Goal: Information Seeking & Learning: Learn about a topic

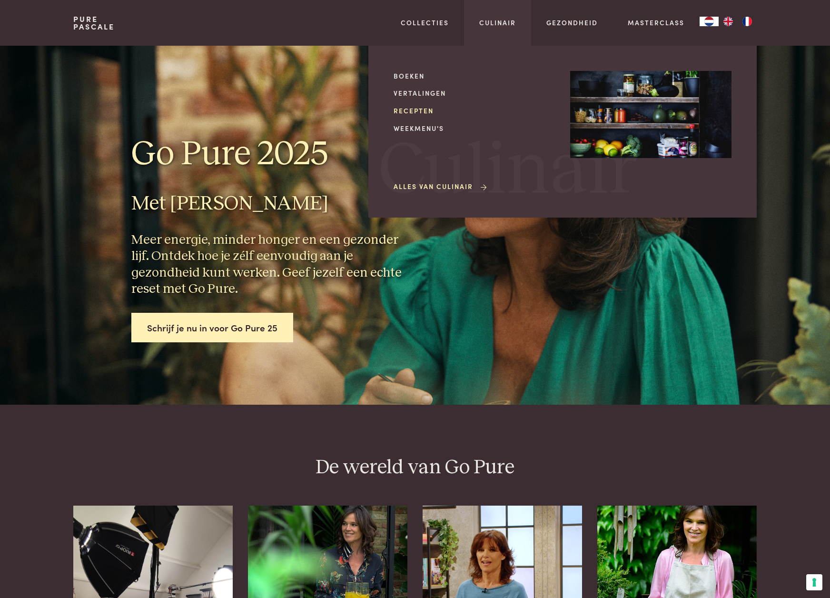
click at [408, 109] on link "Recepten" at bounding box center [474, 111] width 161 height 10
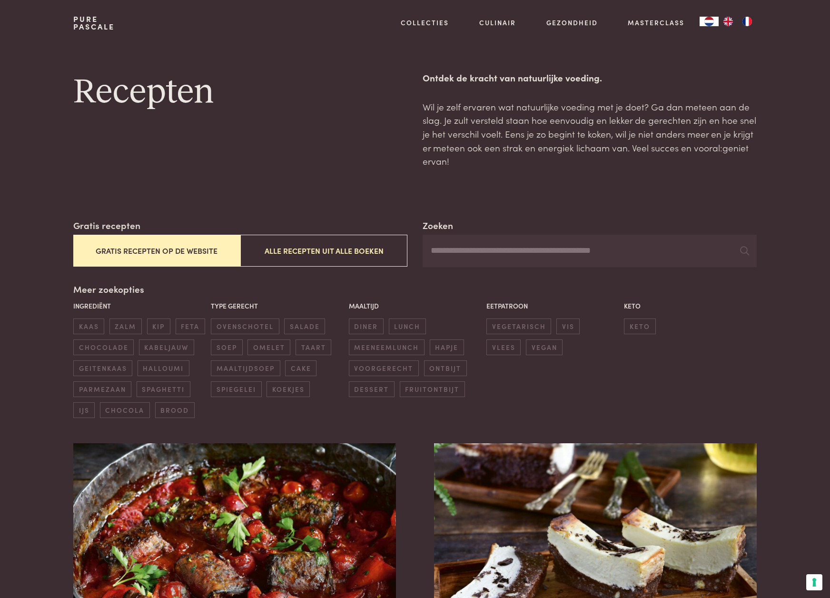
click at [180, 254] on button "Gratis recepten op de website" at bounding box center [156, 251] width 167 height 32
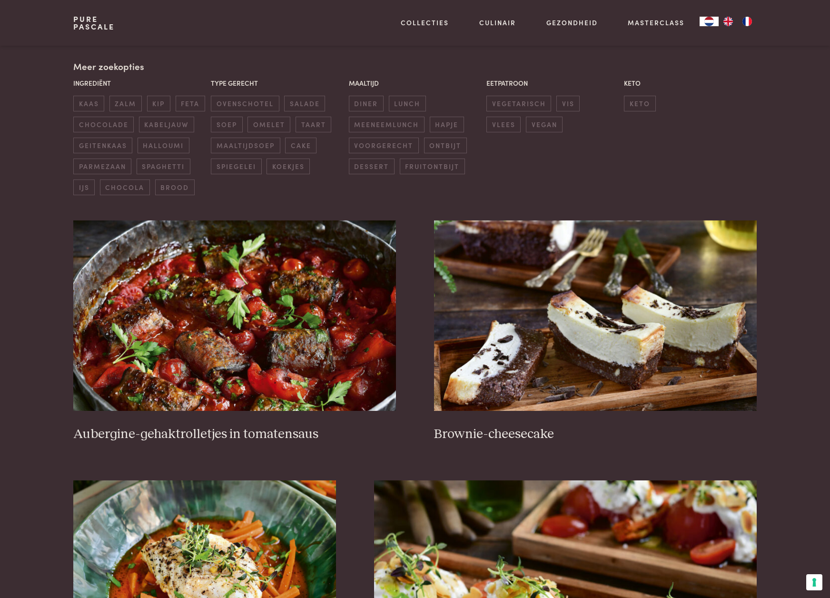
scroll to position [225, 0]
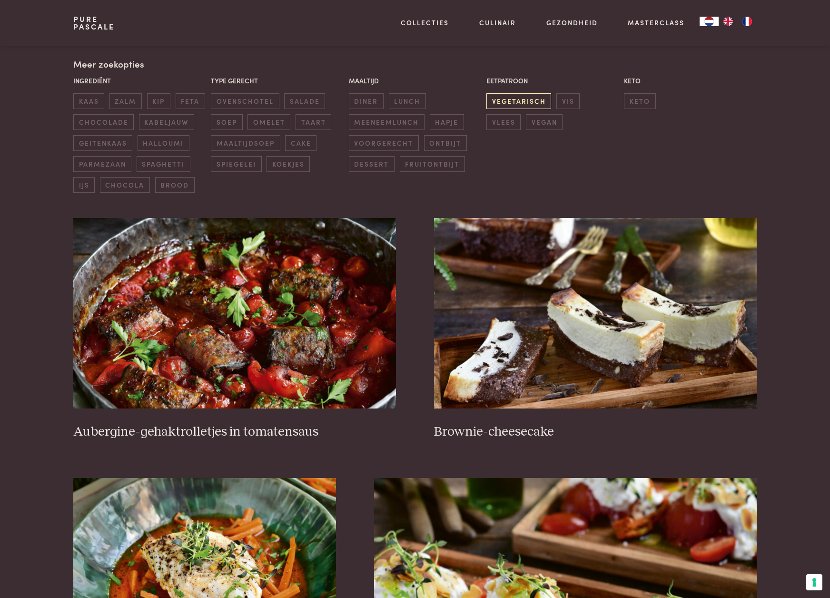
click at [512, 100] on span "vegetarisch" at bounding box center [518, 101] width 65 height 16
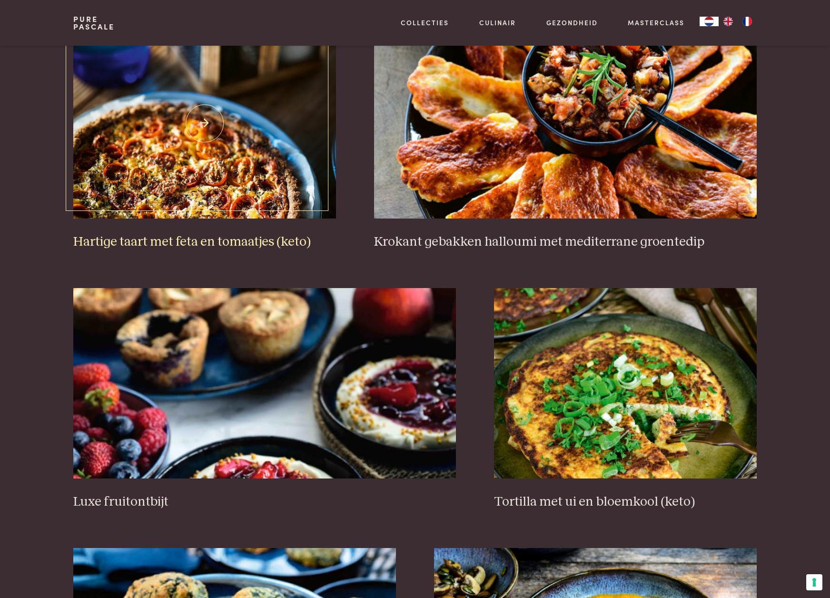
scroll to position [669, 0]
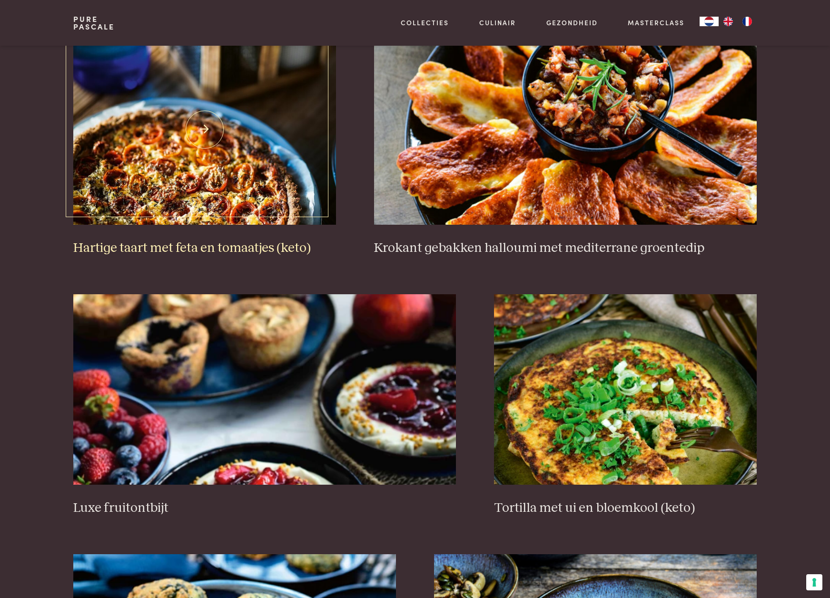
click at [192, 120] on img at bounding box center [204, 129] width 263 height 190
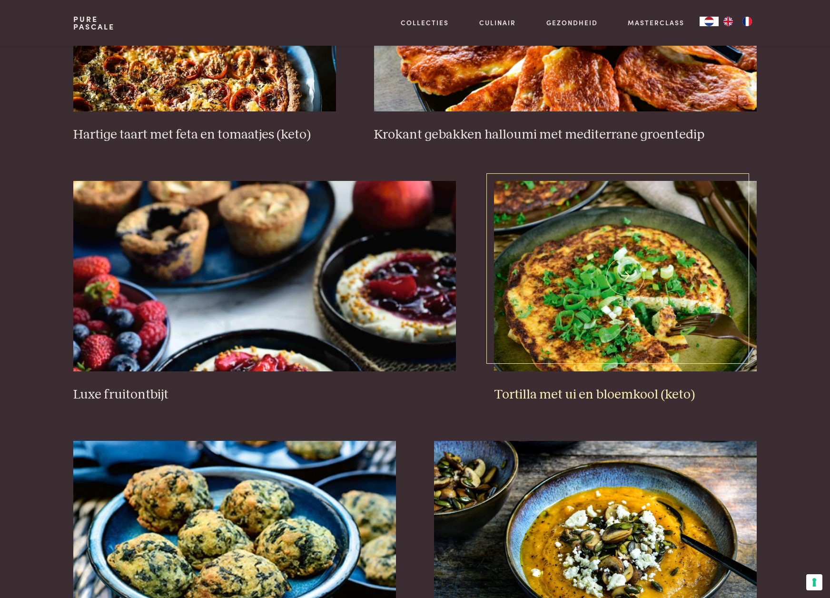
scroll to position [779, 0]
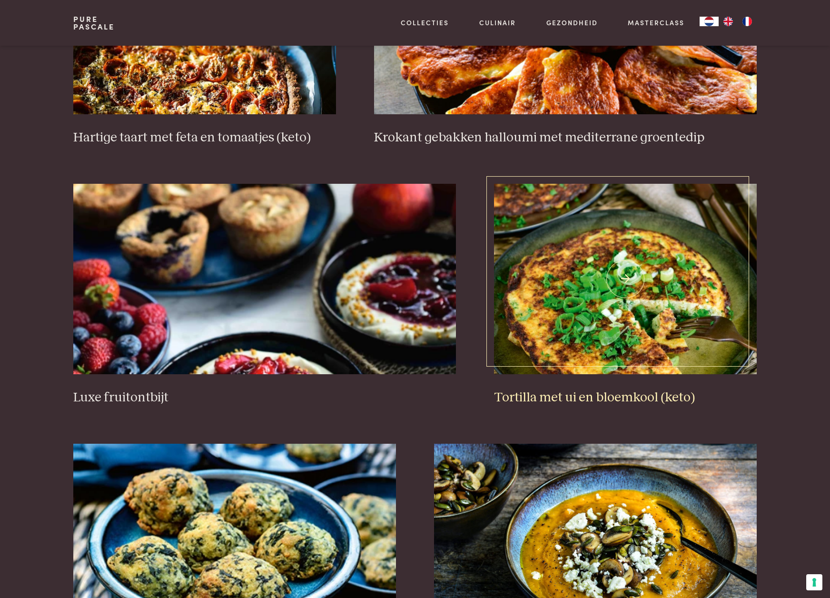
click at [584, 334] on img at bounding box center [625, 279] width 263 height 190
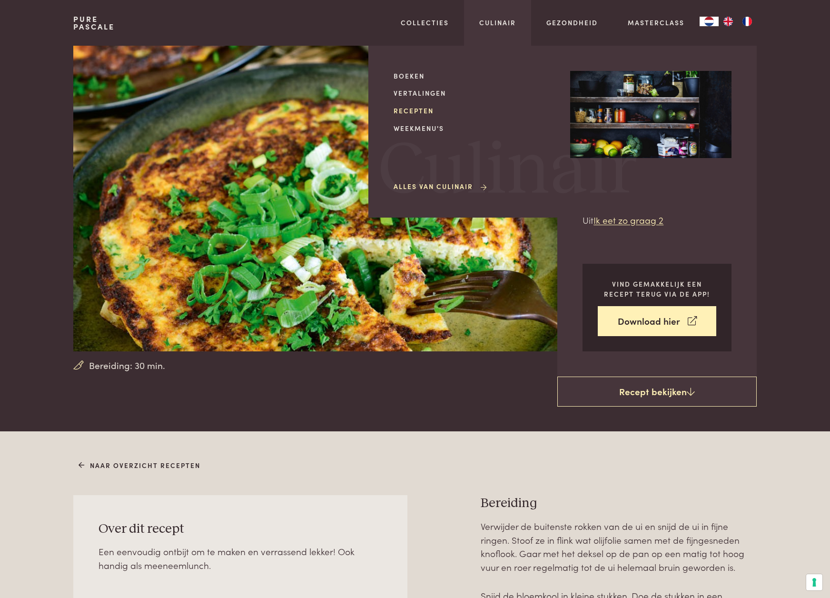
click at [424, 109] on link "Recepten" at bounding box center [474, 111] width 161 height 10
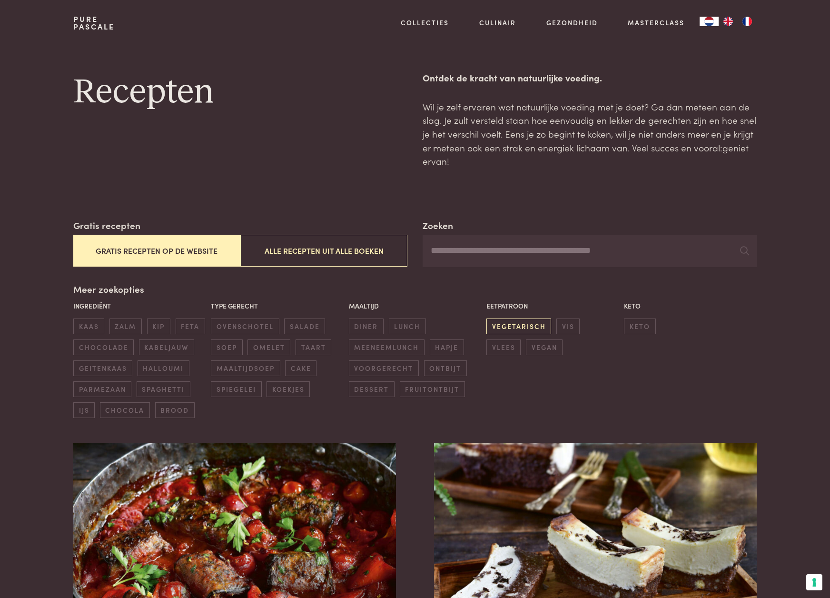
click at [525, 322] on span "vegetarisch" at bounding box center [518, 326] width 65 height 16
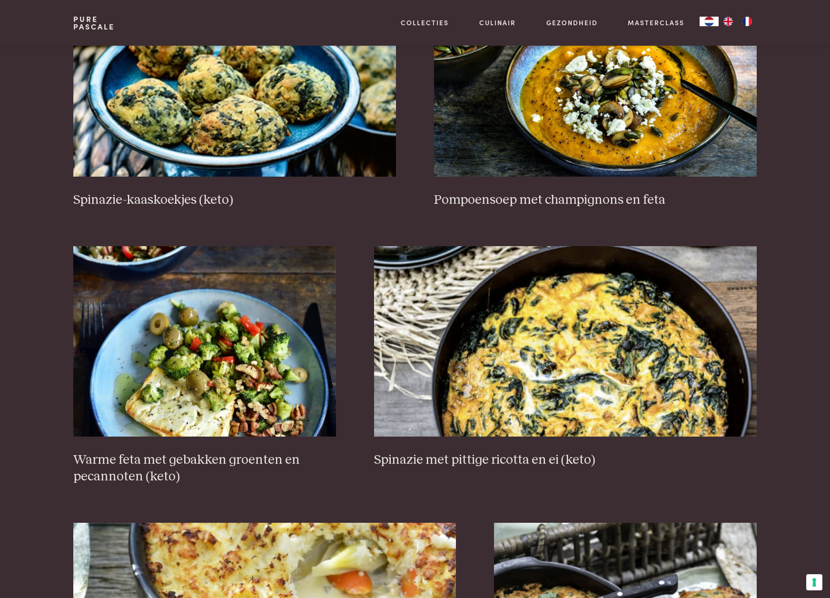
scroll to position [1237, 0]
click at [257, 101] on img at bounding box center [234, 81] width 323 height 190
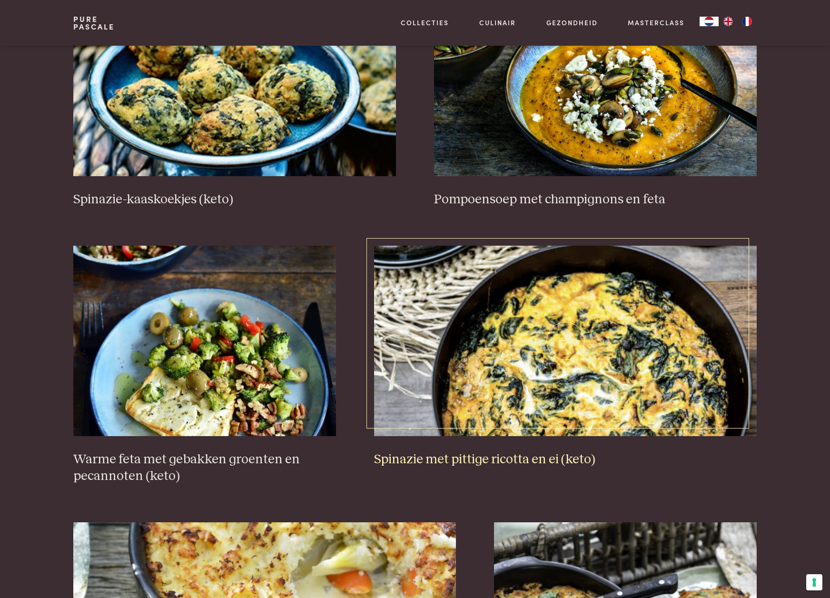
click at [572, 312] on img at bounding box center [565, 341] width 383 height 190
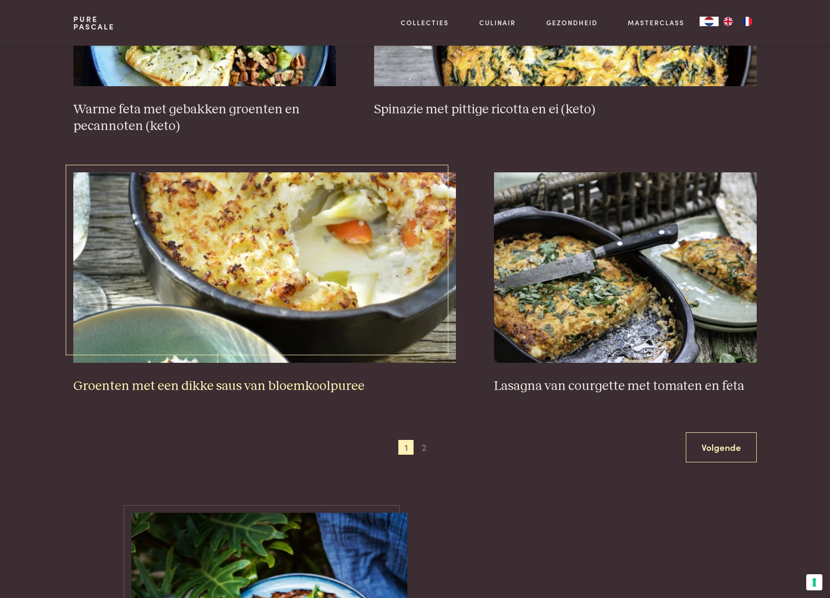
scroll to position [1587, 0]
click at [423, 442] on span "2" at bounding box center [423, 446] width 15 height 15
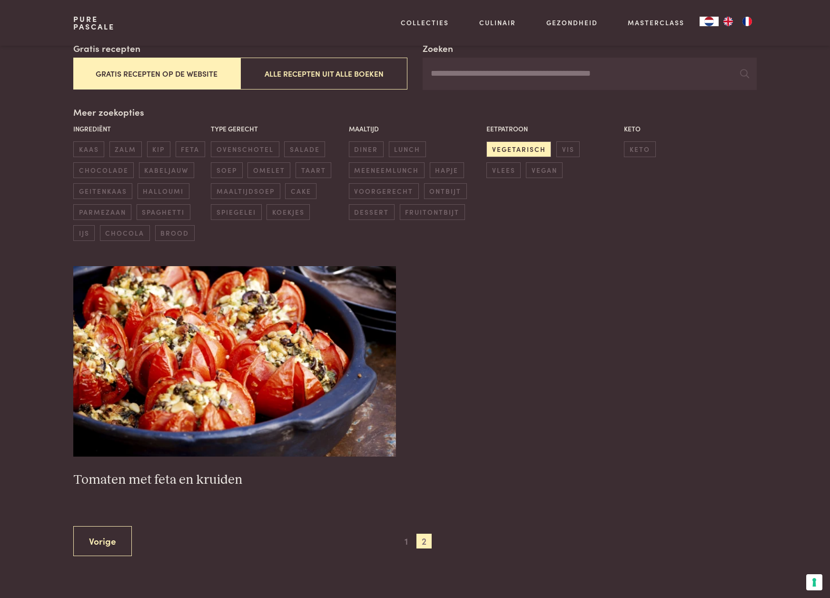
scroll to position [173, 0]
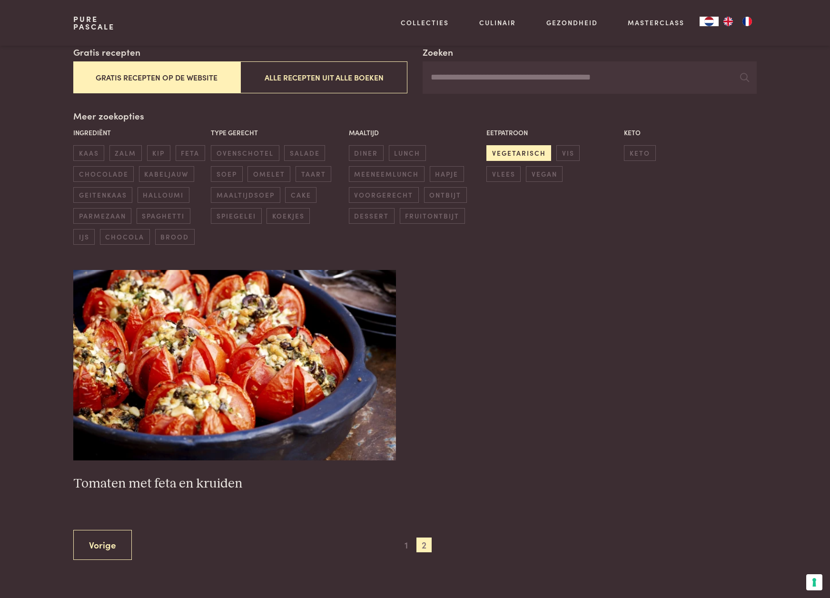
click at [541, 145] on span "vegetarisch" at bounding box center [518, 153] width 65 height 16
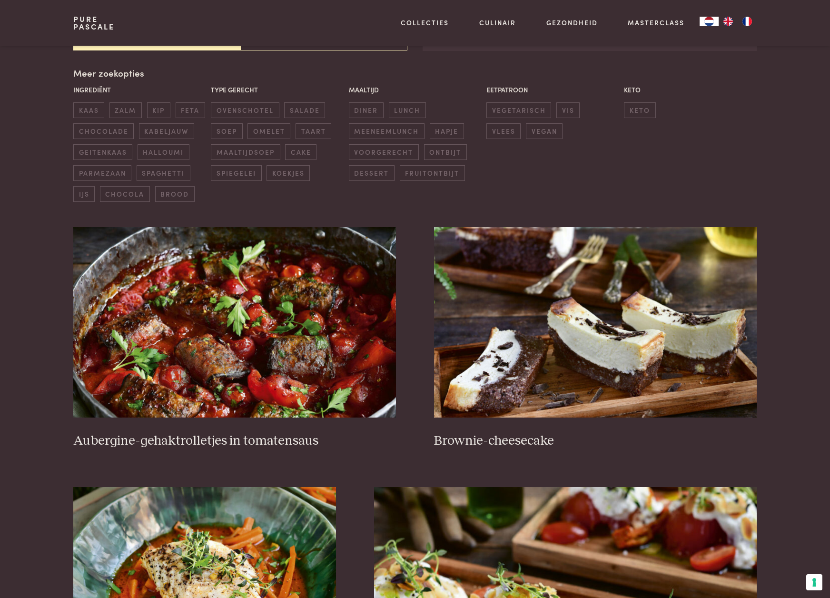
scroll to position [217, 0]
click at [526, 133] on span "vegan" at bounding box center [544, 131] width 37 height 16
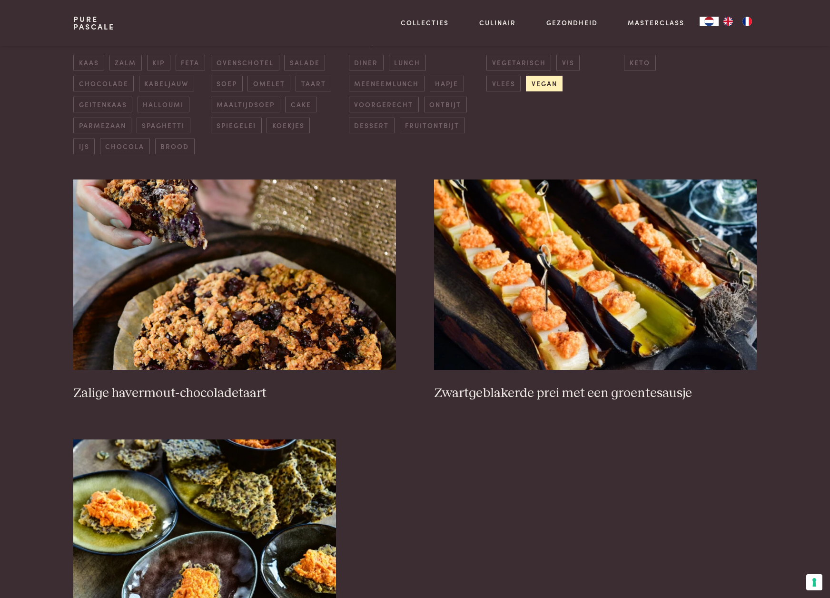
scroll to position [180, 0]
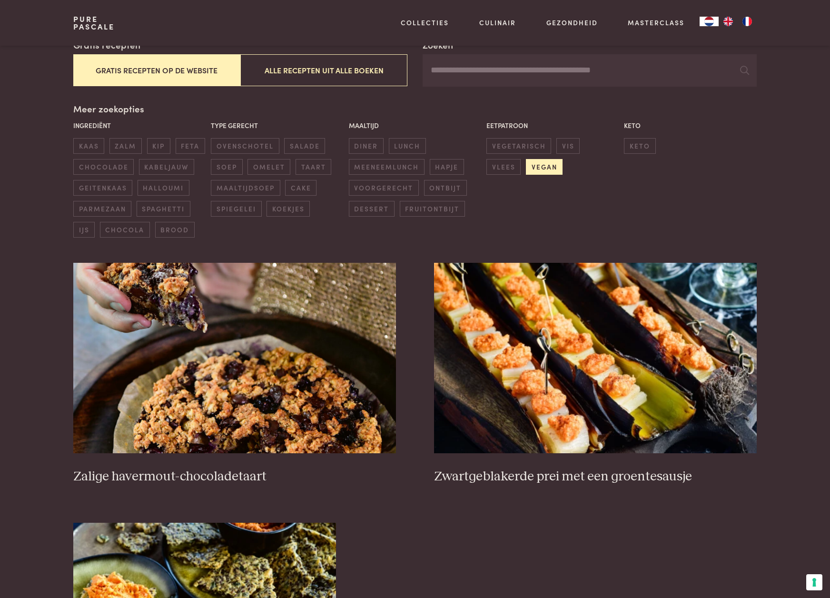
click at [526, 160] on span "vegan" at bounding box center [544, 167] width 37 height 16
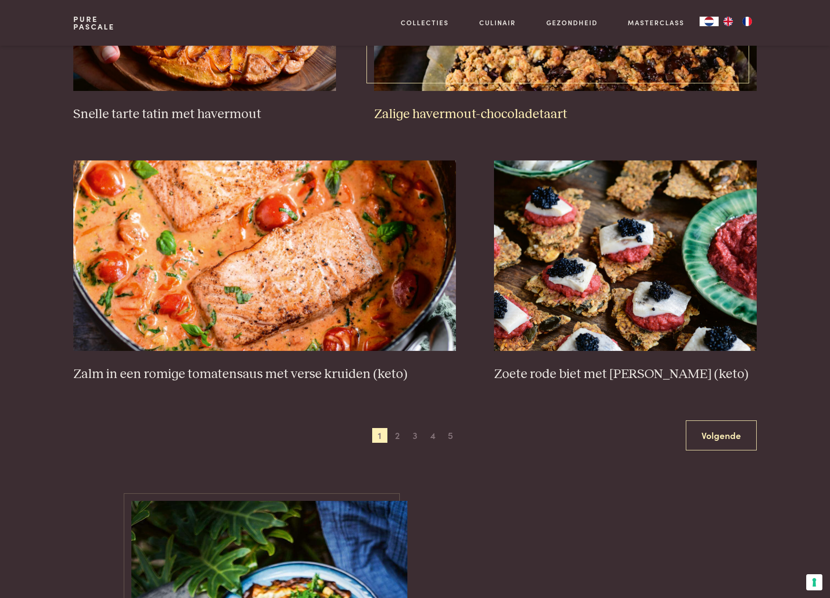
scroll to position [1601, 0]
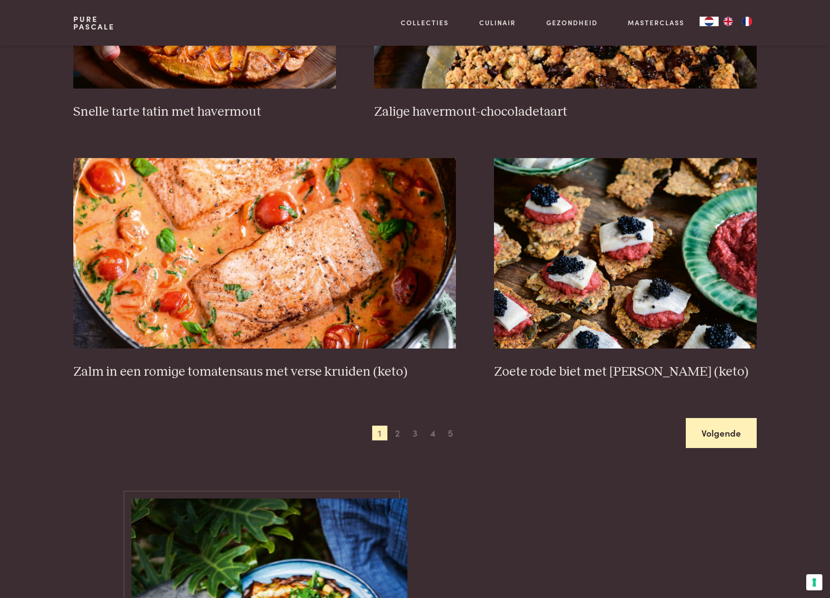
click at [720, 429] on link "Volgende" at bounding box center [721, 433] width 71 height 30
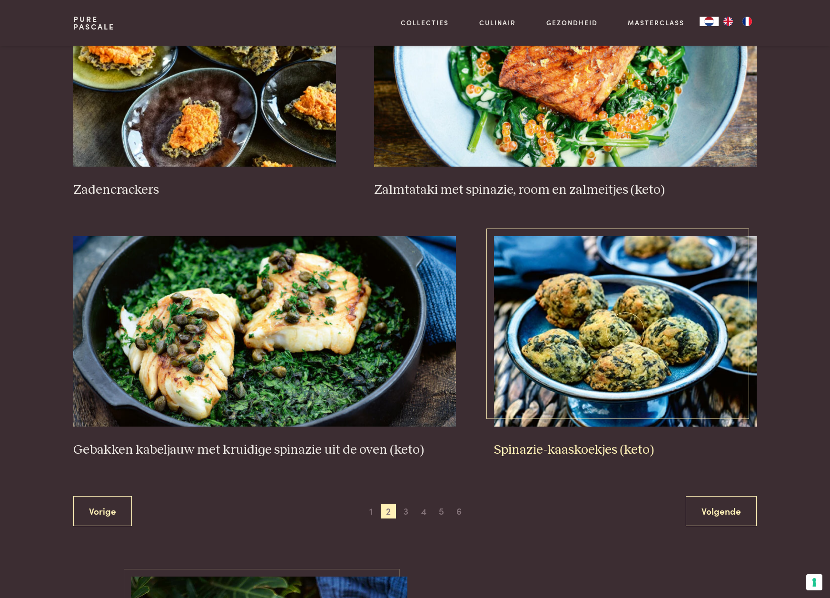
scroll to position [1534, 0]
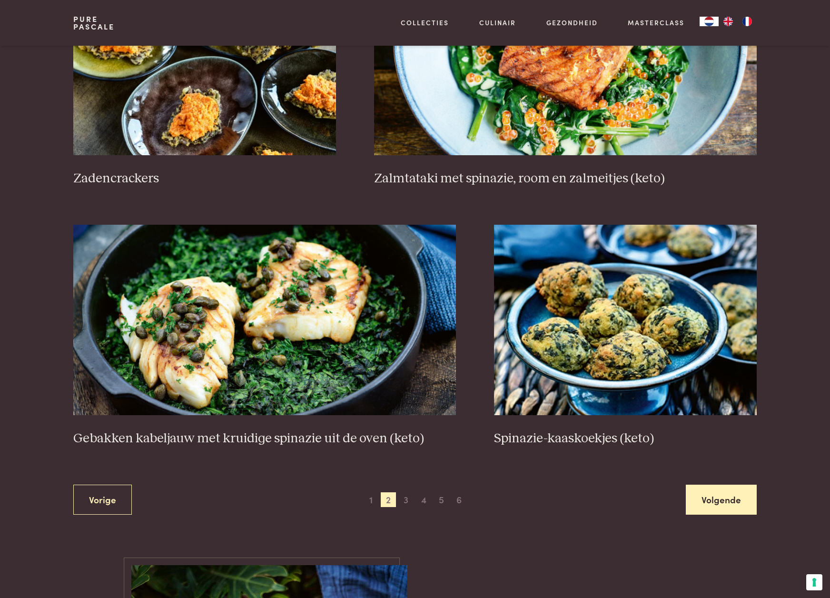
click at [718, 497] on link "Volgende" at bounding box center [721, 499] width 71 height 30
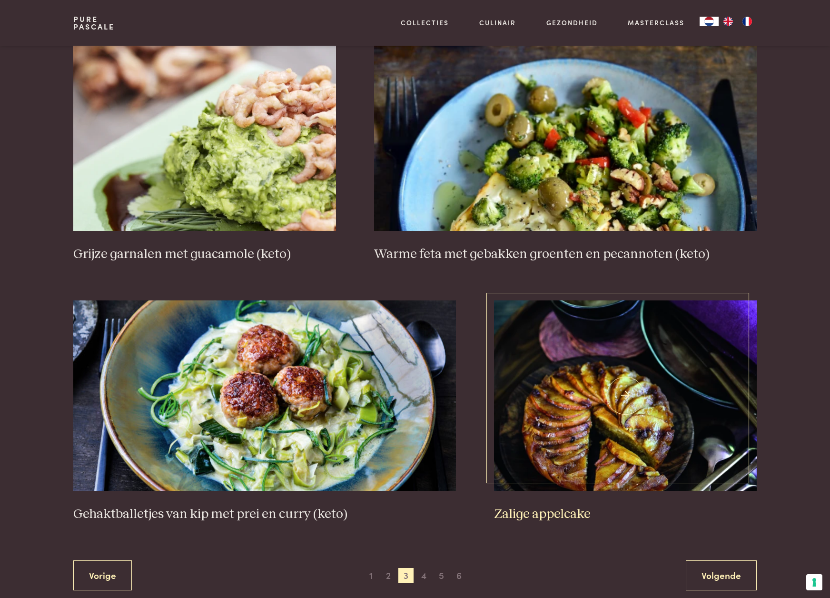
scroll to position [1500, 0]
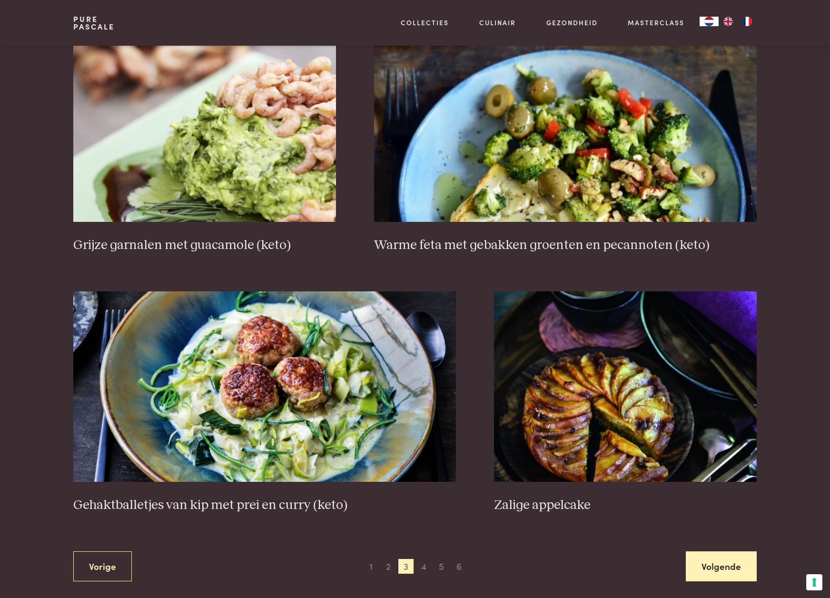
click at [736, 562] on link "Volgende" at bounding box center [721, 566] width 71 height 30
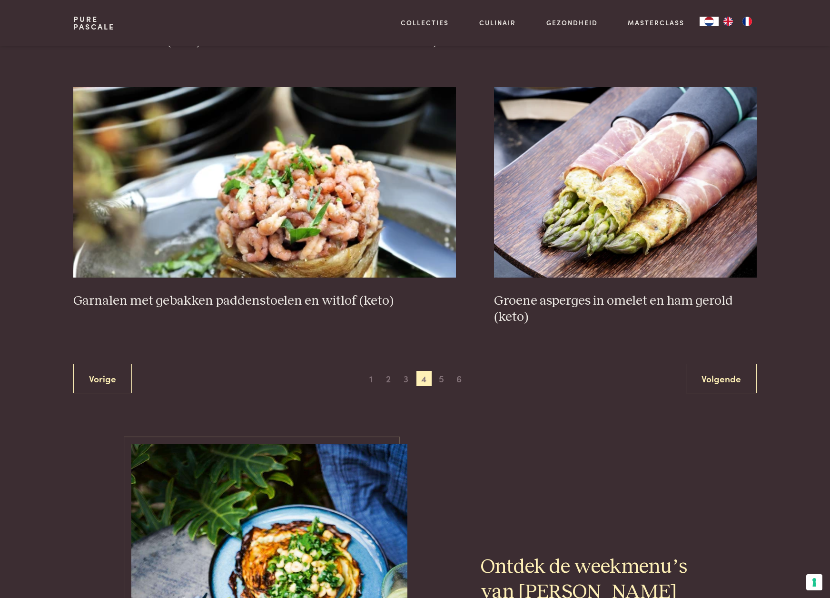
scroll to position [1673, 0]
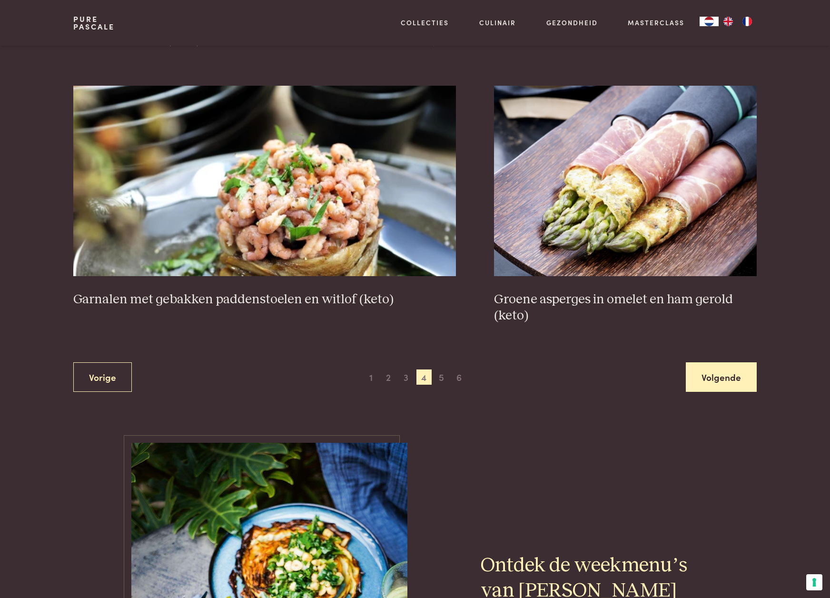
click at [724, 371] on link "Volgende" at bounding box center [721, 377] width 71 height 30
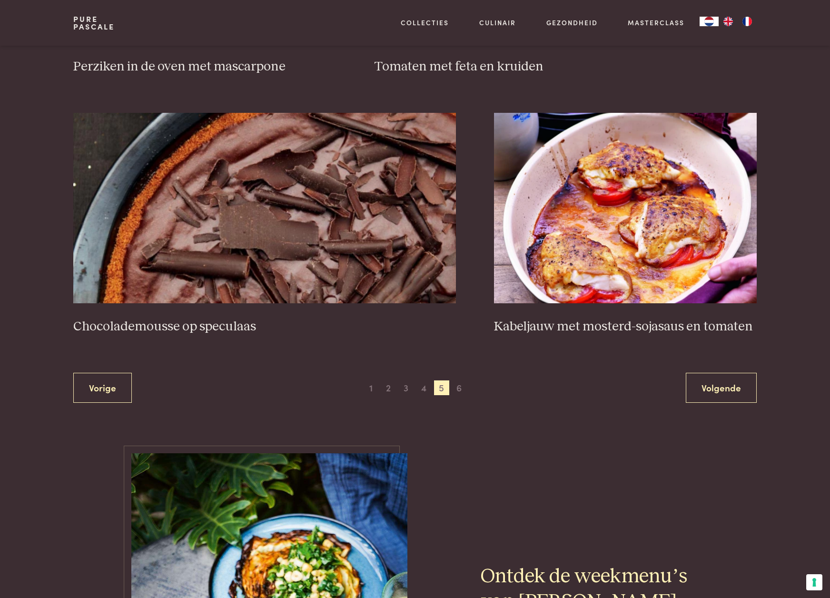
scroll to position [1658, 0]
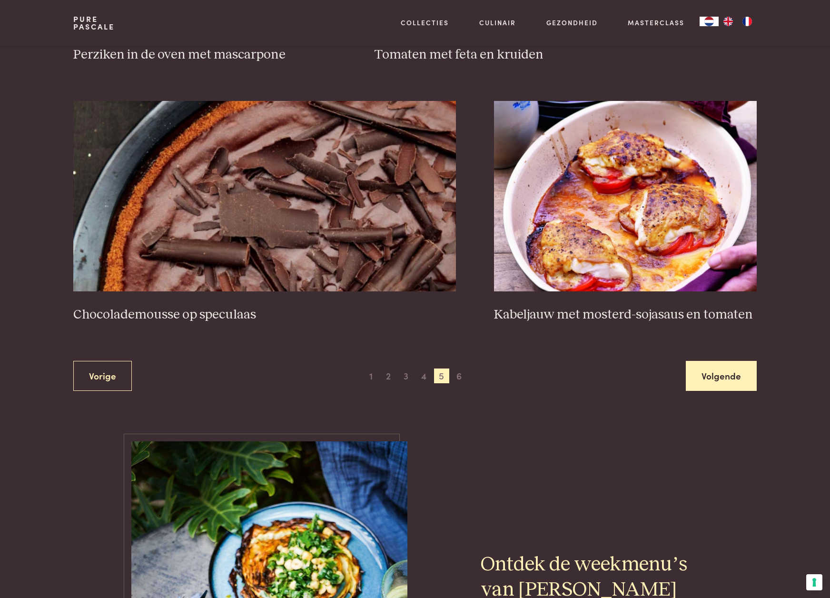
click at [727, 373] on link "Volgende" at bounding box center [721, 376] width 71 height 30
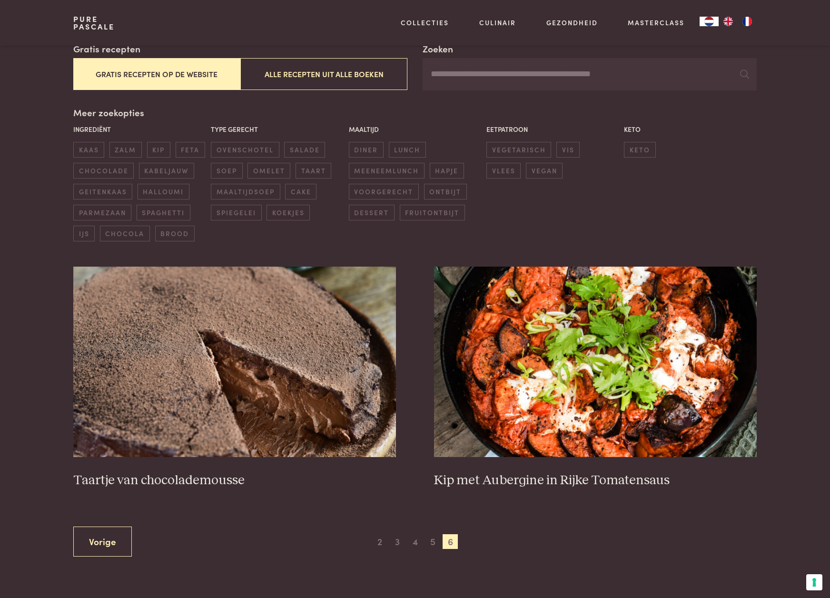
scroll to position [173, 0]
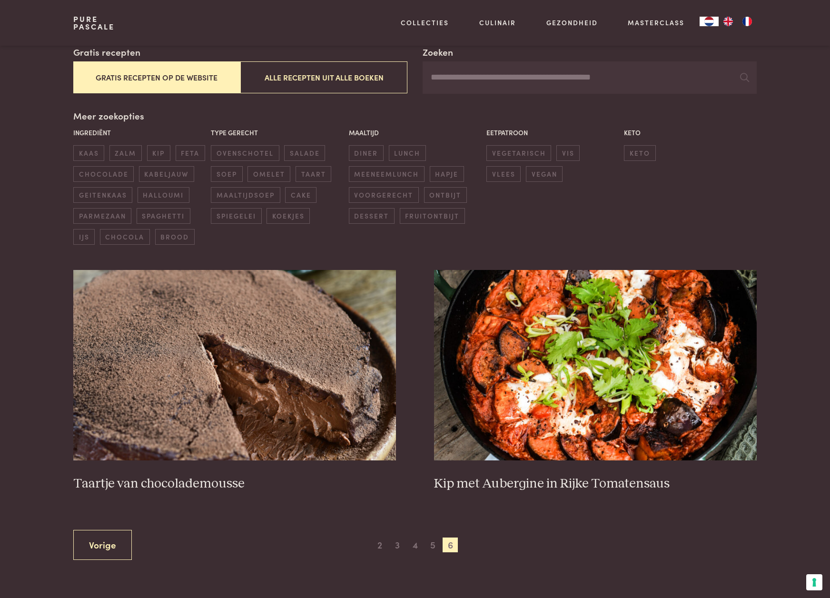
click at [478, 78] on input "Zoeken" at bounding box center [590, 77] width 334 height 32
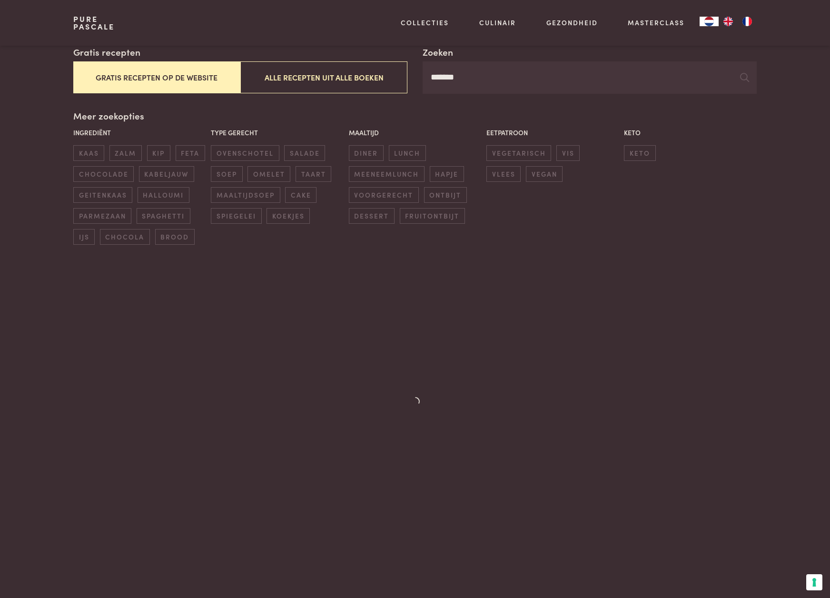
type input "*******"
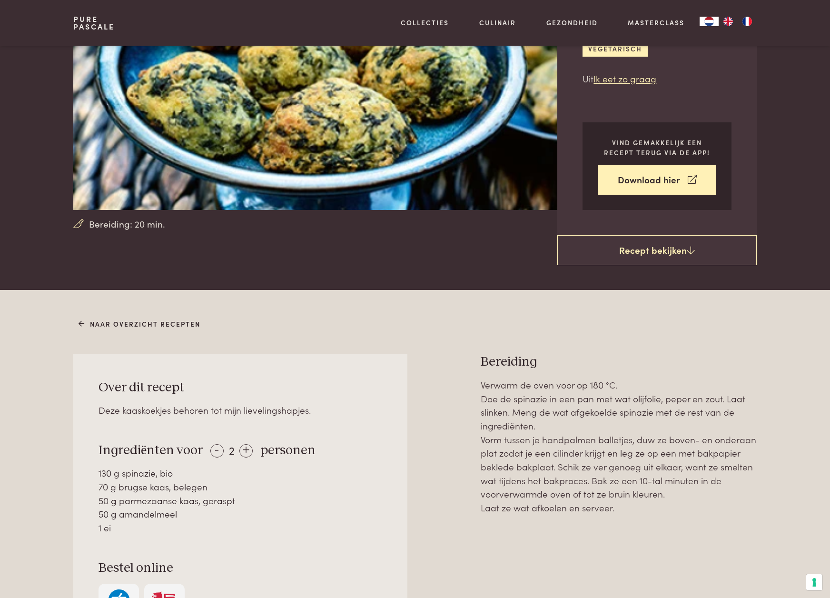
scroll to position [142, 0]
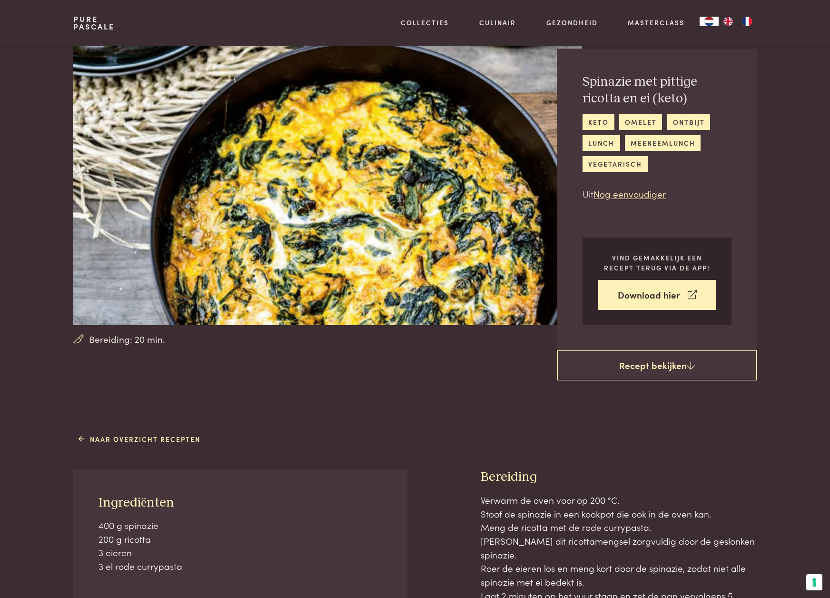
scroll to position [30, 0]
